Goal: Task Accomplishment & Management: Manage account settings

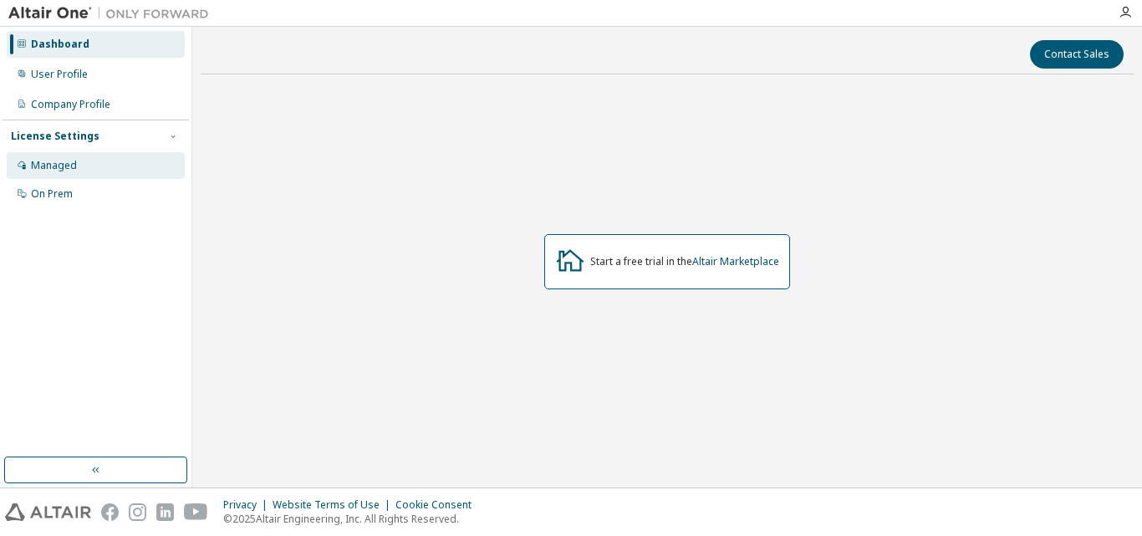
click at [72, 157] on div "Managed" at bounding box center [96, 165] width 178 height 27
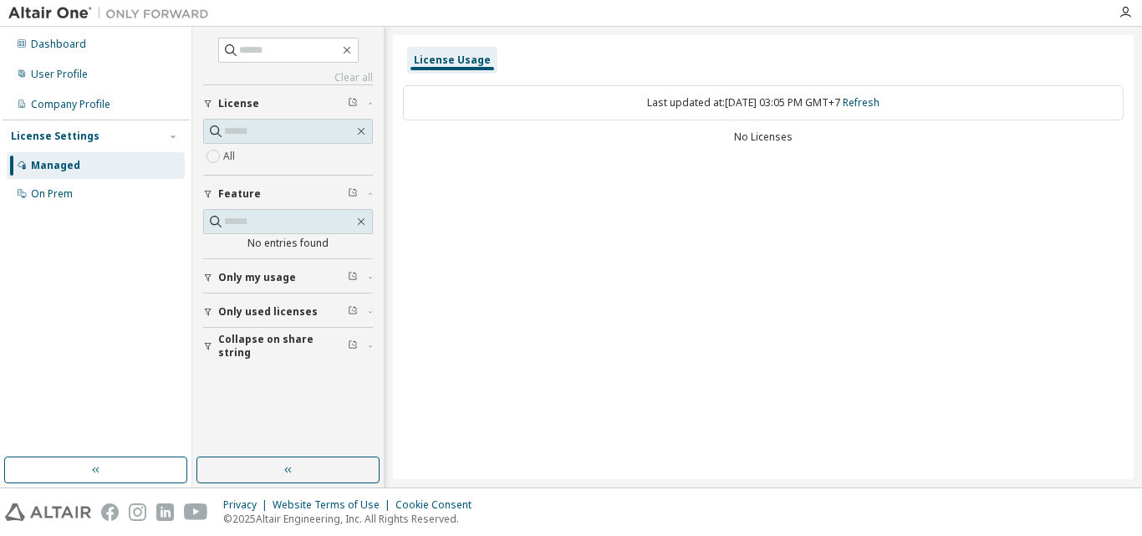
click at [230, 160] on label "All" at bounding box center [230, 156] width 15 height 20
click at [99, 35] on div "Dashboard" at bounding box center [96, 44] width 178 height 27
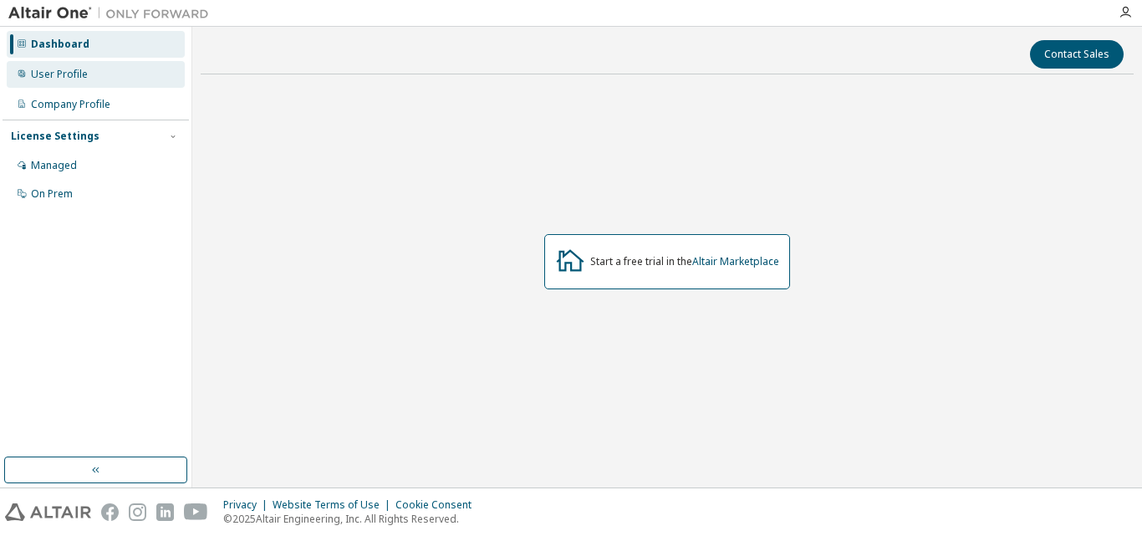
click at [76, 64] on div "User Profile" at bounding box center [96, 74] width 178 height 27
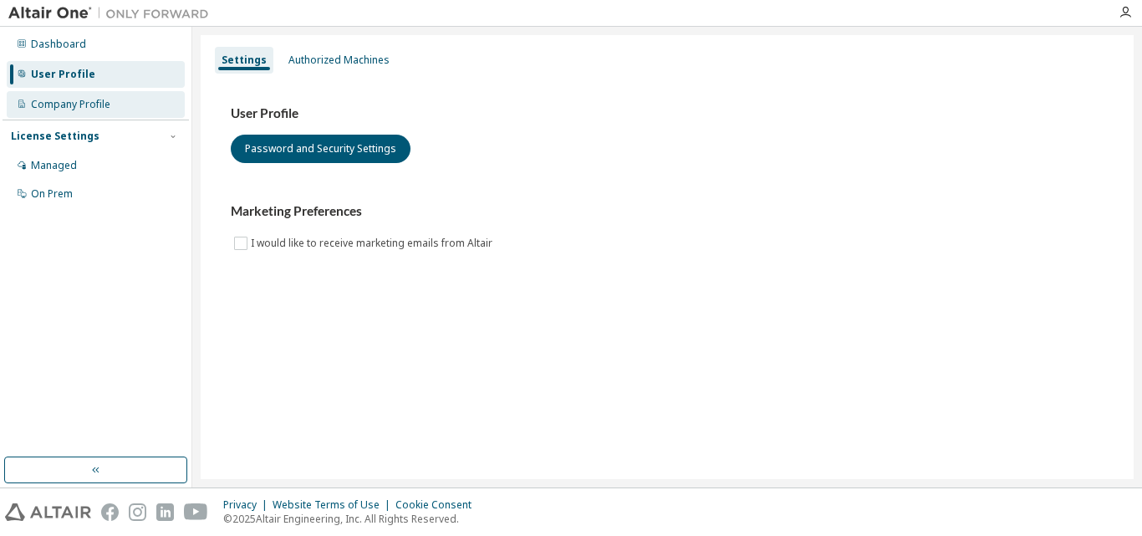
click at [73, 99] on div "Company Profile" at bounding box center [70, 104] width 79 height 13
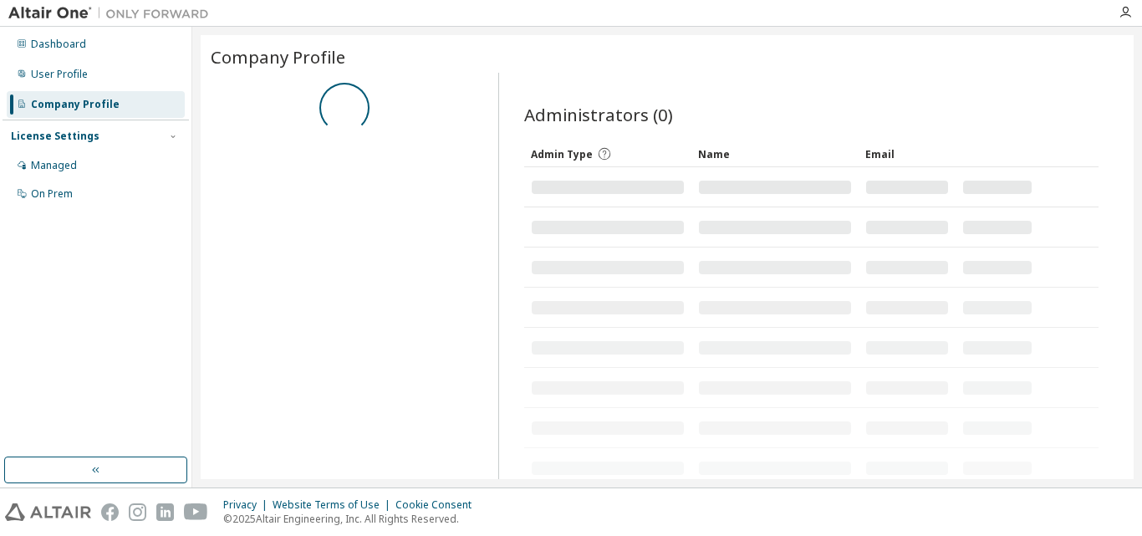
click at [73, 99] on div "Company Profile" at bounding box center [75, 104] width 89 height 13
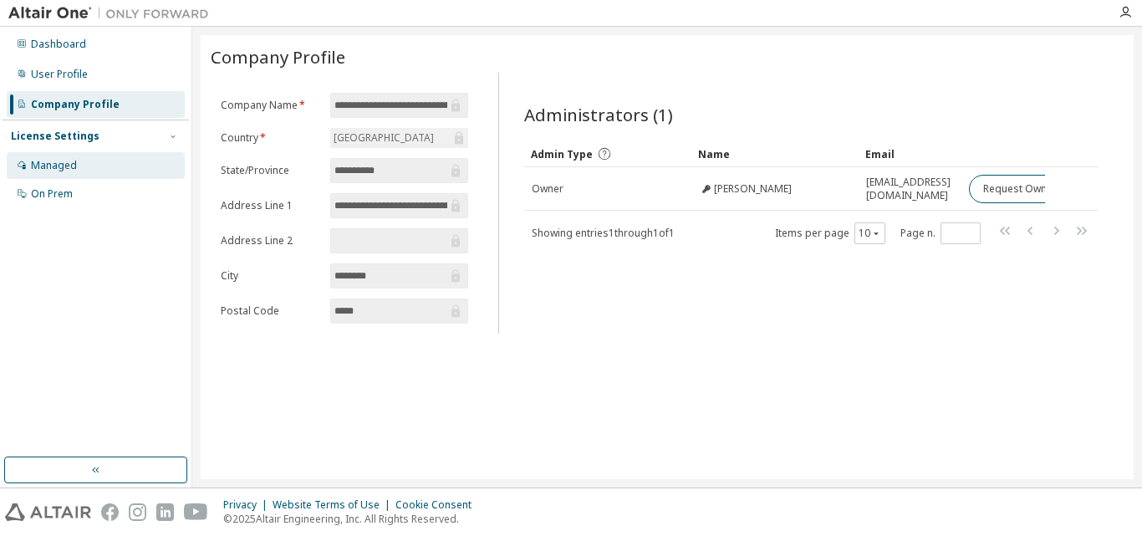
click at [89, 165] on div "Managed" at bounding box center [96, 165] width 178 height 27
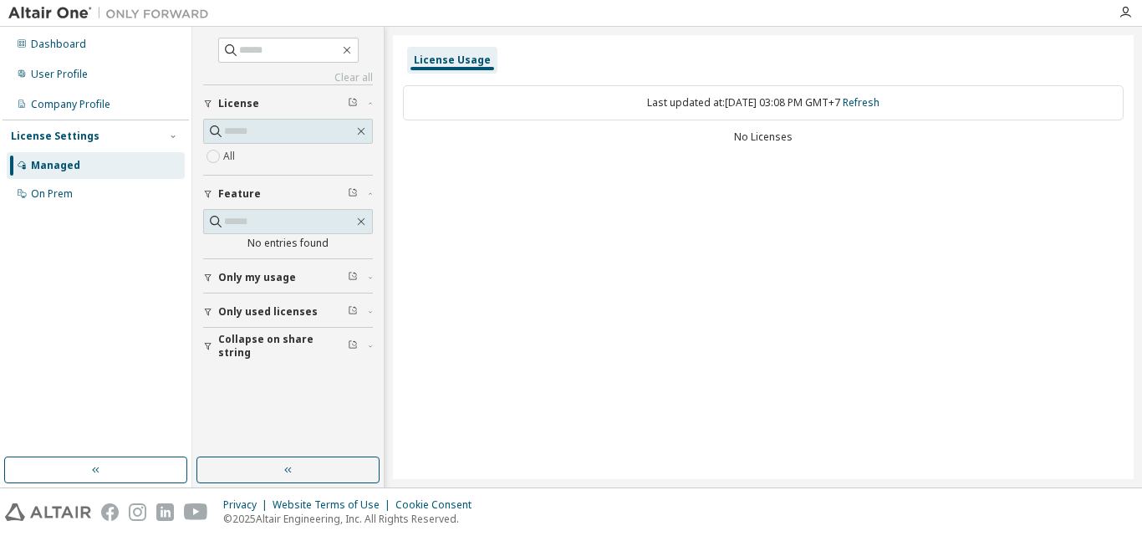
click at [243, 281] on span "Only my usage" at bounding box center [257, 277] width 78 height 13
click at [237, 348] on button "Only used licenses" at bounding box center [288, 360] width 170 height 37
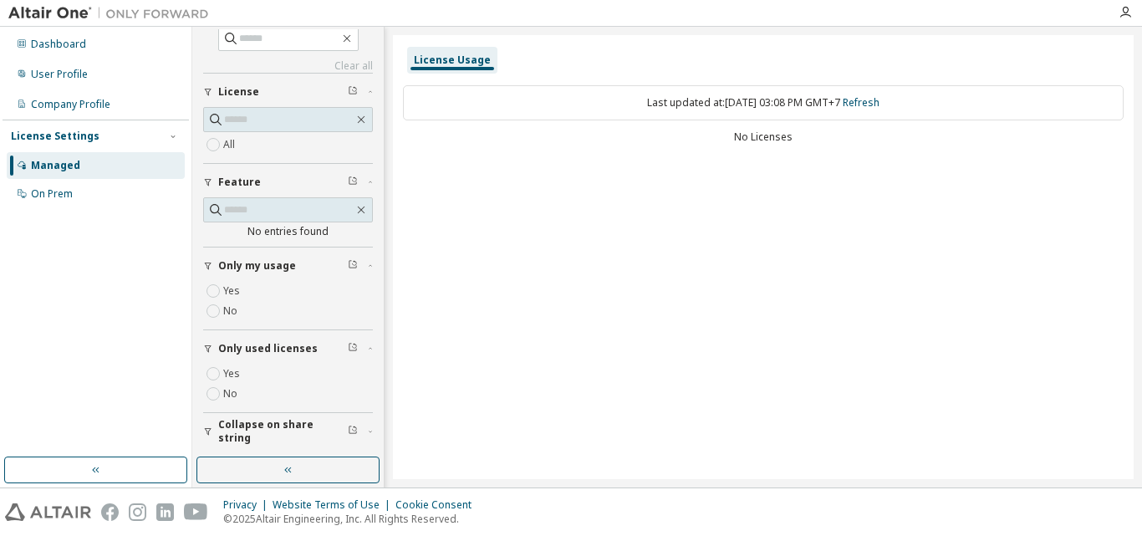
scroll to position [12, 0]
click at [244, 426] on span "Collapse on share string" at bounding box center [283, 431] width 130 height 27
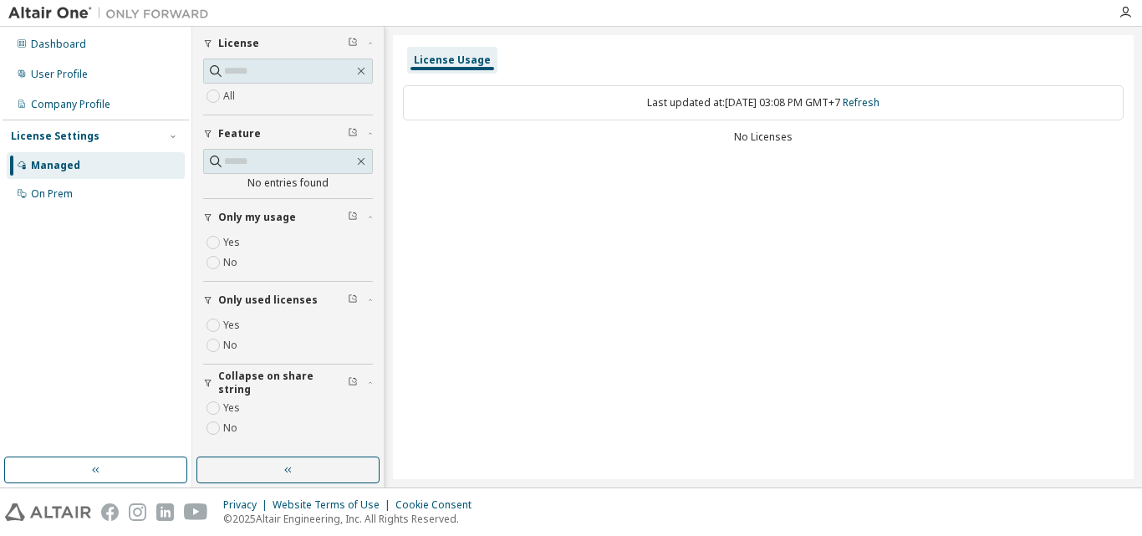
click at [99, 211] on div "Dashboard User Profile Company Profile License Settings Managed On Prem" at bounding box center [96, 241] width 186 height 425
click at [95, 208] on div "License Settings Managed On Prem" at bounding box center [96, 164] width 186 height 89
click at [86, 201] on div "On Prem" at bounding box center [96, 194] width 178 height 27
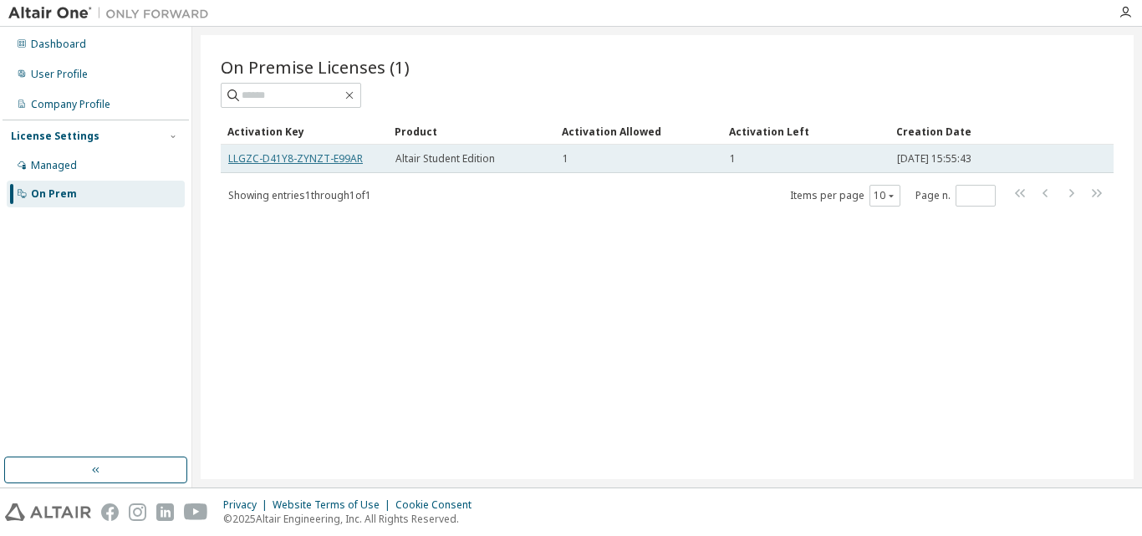
click at [287, 161] on link "LLGZC-D41Y8-ZYNZT-E99AR" at bounding box center [295, 158] width 135 height 14
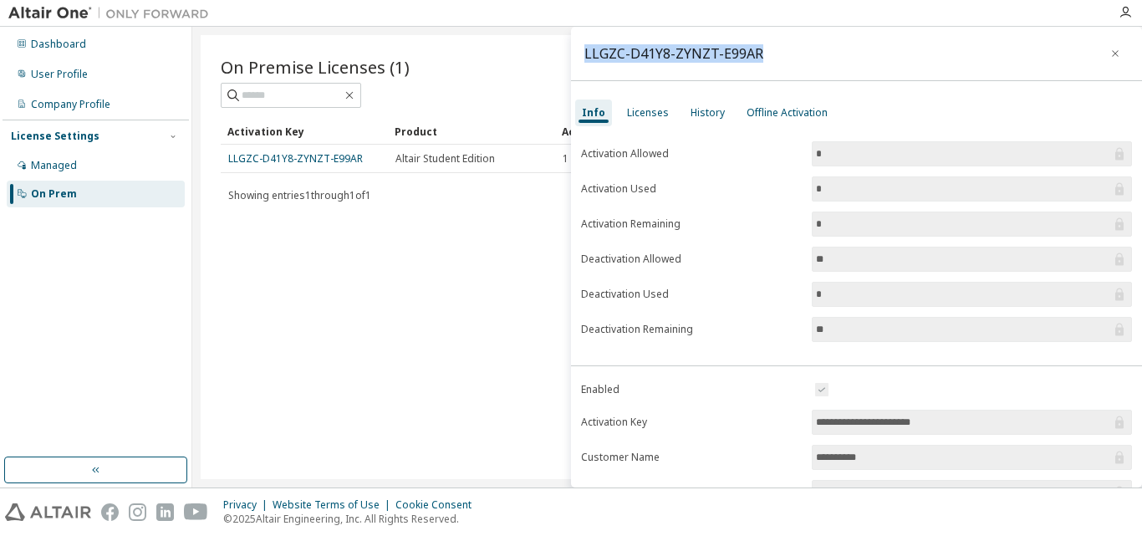
drag, startPoint x: 771, startPoint y: 55, endPoint x: 584, endPoint y: 43, distance: 186.7
click at [584, 43] on div "LLGZC-D41Y8-ZYNZT-E99AR" at bounding box center [856, 54] width 571 height 54
copy div "LLGZC-D41Y8-ZYNZT-E99AR"
